Goal: Task Accomplishment & Management: Manage account settings

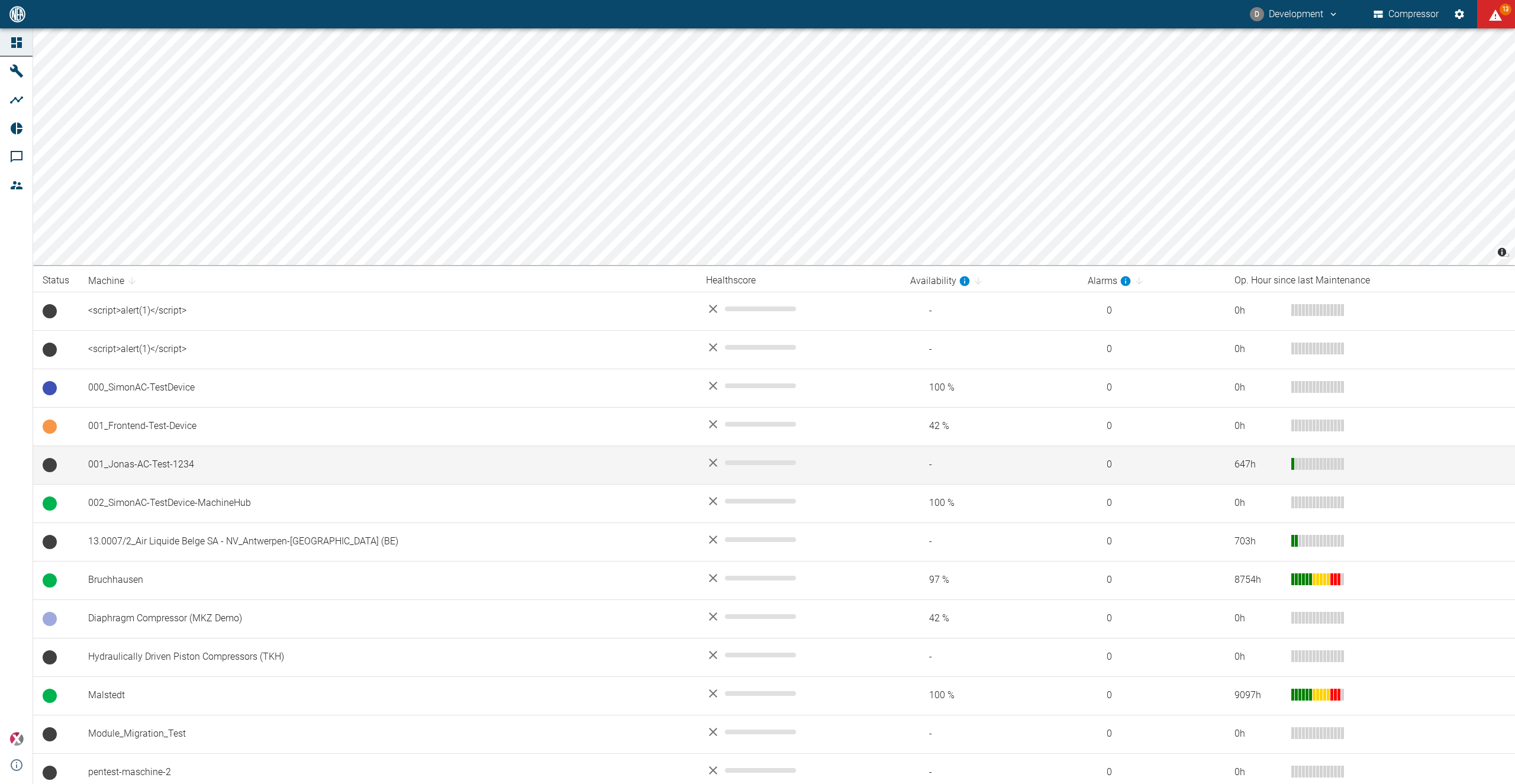
click at [186, 460] on td "001_Jonas-AC-Test-1234" at bounding box center [387, 465] width 618 height 39
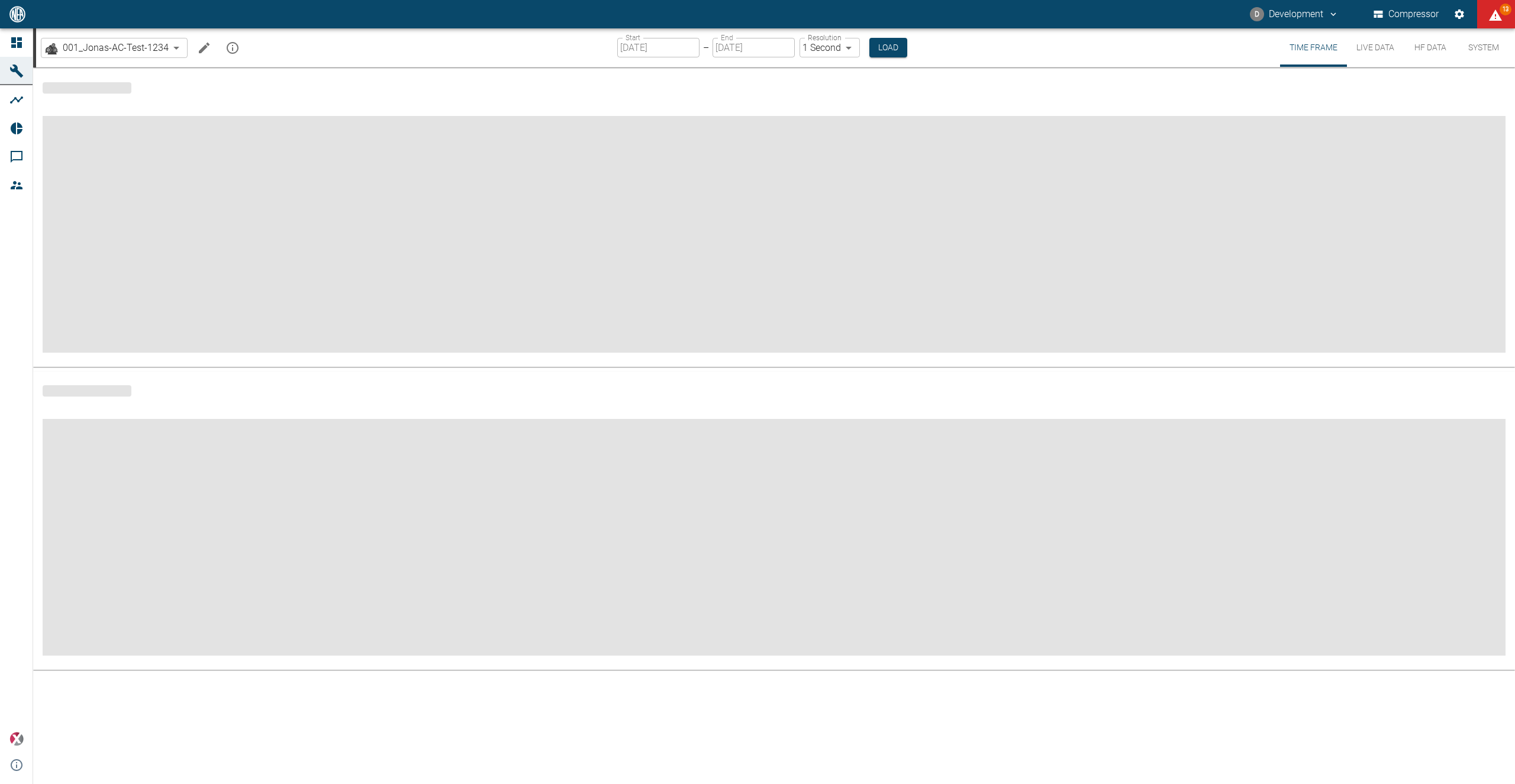
click at [203, 50] on icon "Edit machine" at bounding box center [204, 48] width 11 height 11
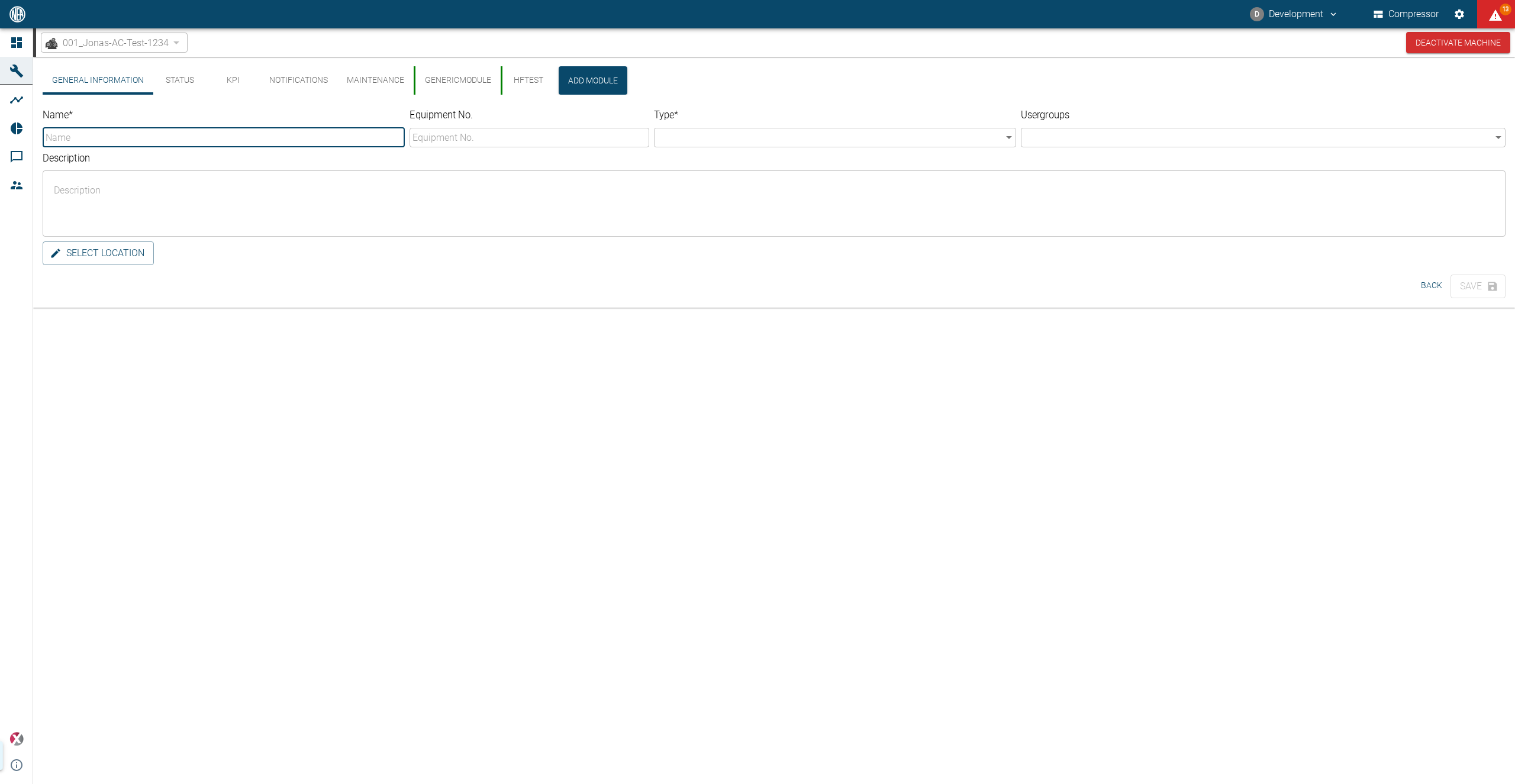
type input "001_Jonas-AC-Test-1234"
type input "Turbo_Compressor"
type textarea "real device in [GEOGRAPHIC_DATA].. sending mock data! Does it work.. yes it does"
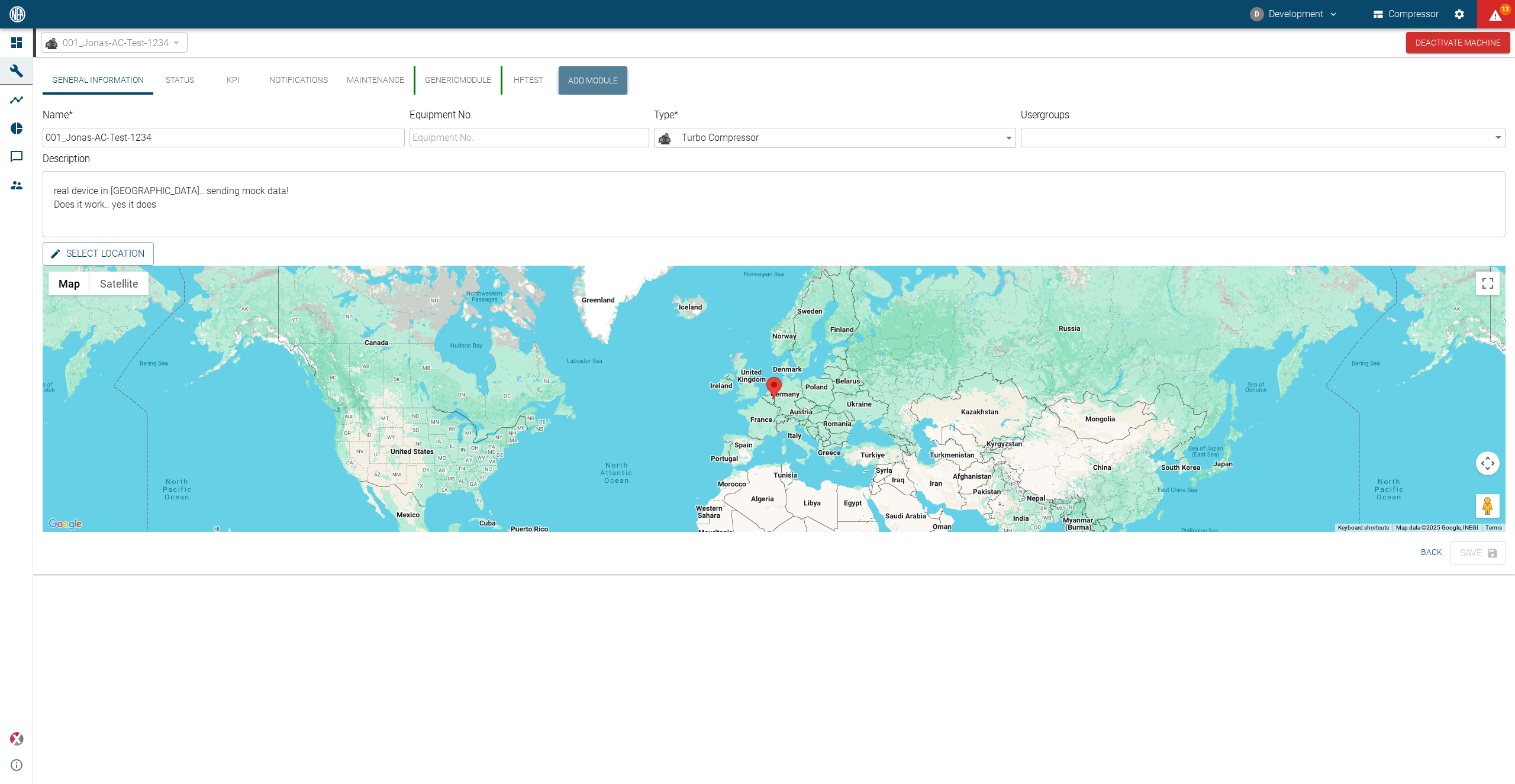
click at [581, 75] on button "Add Module" at bounding box center [593, 79] width 69 height 28
